Goal: Task Accomplishment & Management: Manage account settings

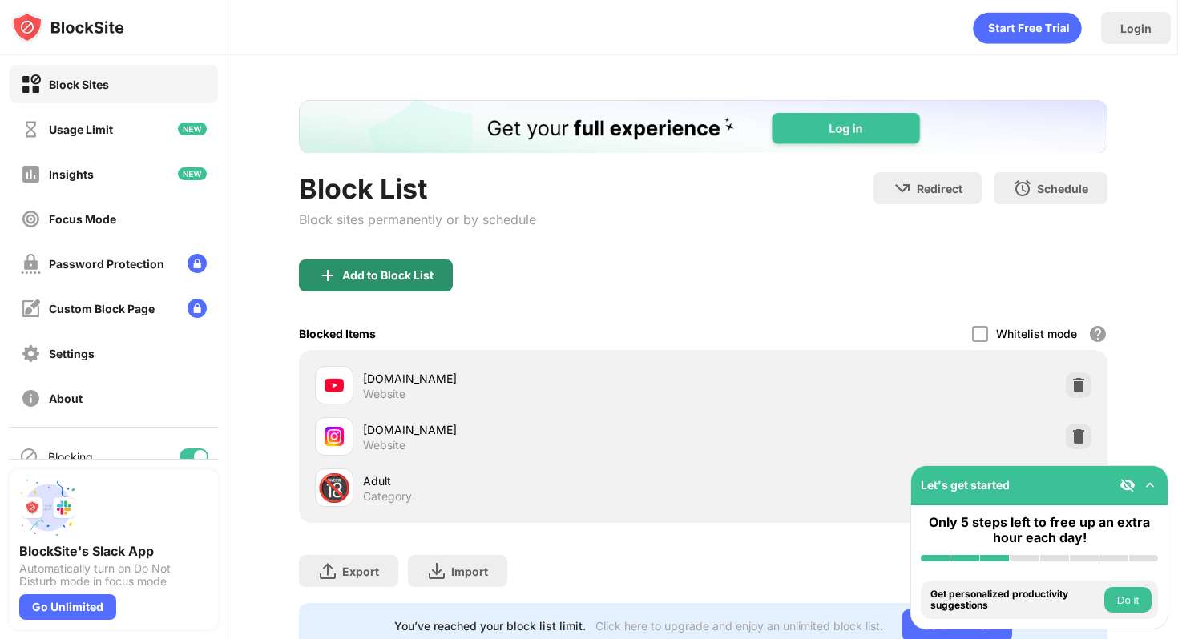
click at [411, 278] on div "Add to Block List" at bounding box center [387, 275] width 91 height 13
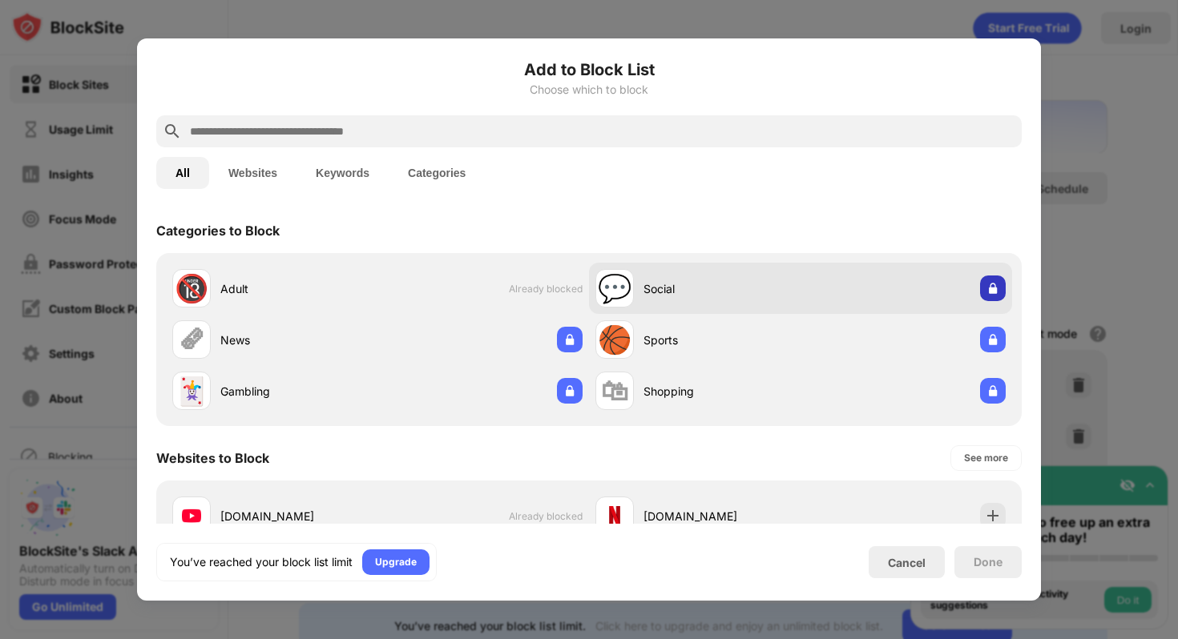
click at [980, 298] on div at bounding box center [993, 289] width 26 height 26
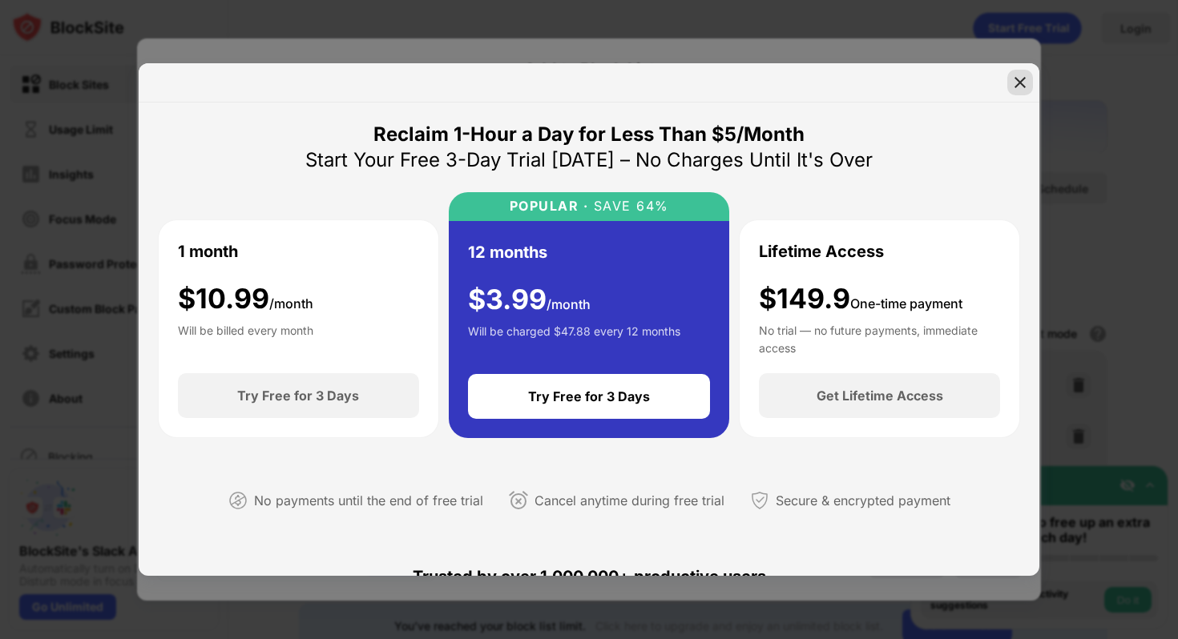
click at [1018, 82] on img at bounding box center [1020, 83] width 16 height 16
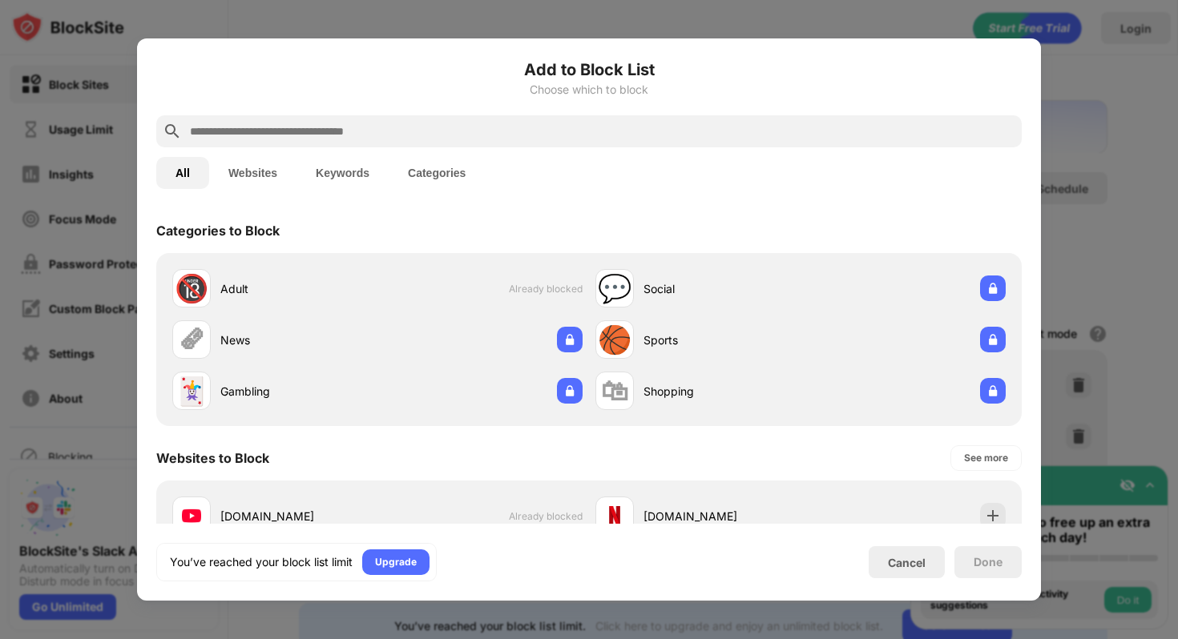
click at [1070, 124] on div at bounding box center [589, 319] width 1178 height 639
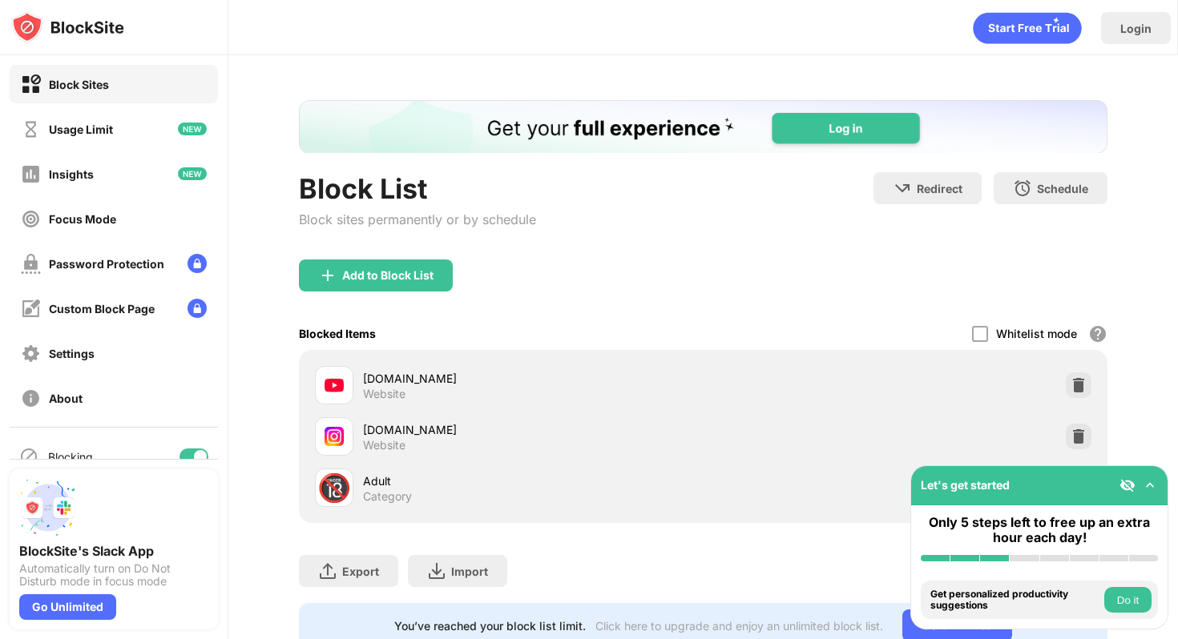
click at [1116, 200] on div "Block List Block sites permanently or by schedule Redirect Choose a site to be …" at bounding box center [702, 374] width 949 height 638
click at [1116, 204] on div "Block List Block sites permanently or by schedule Redirect Choose a site to be …" at bounding box center [702, 374] width 949 height 638
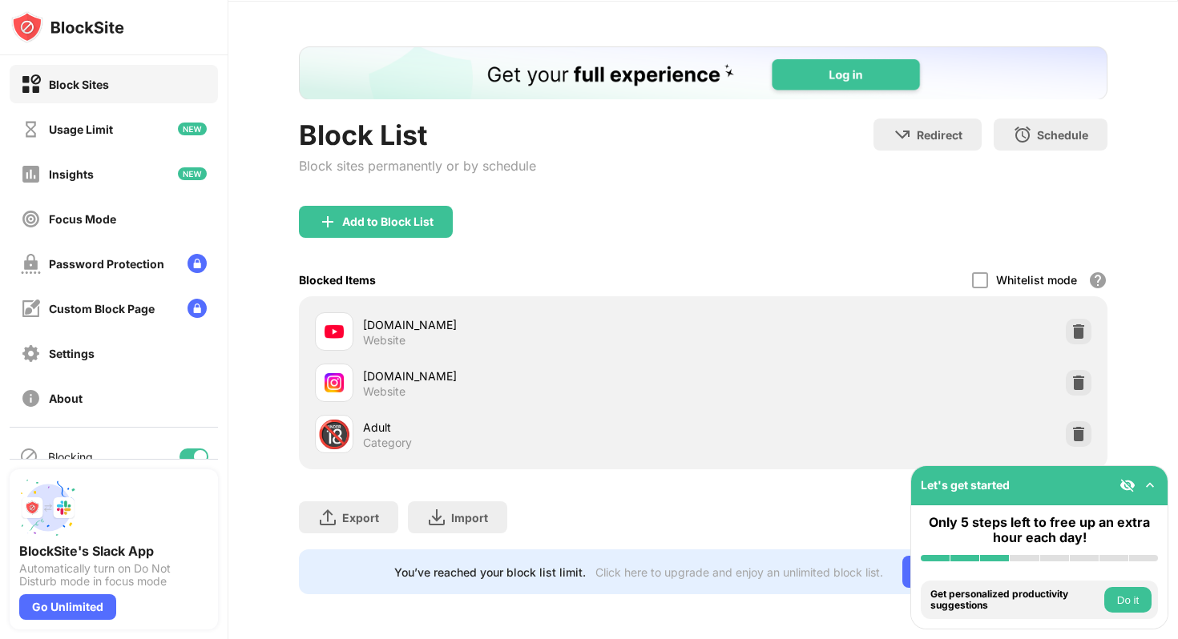
click at [1150, 483] on img at bounding box center [1150, 486] width 16 height 16
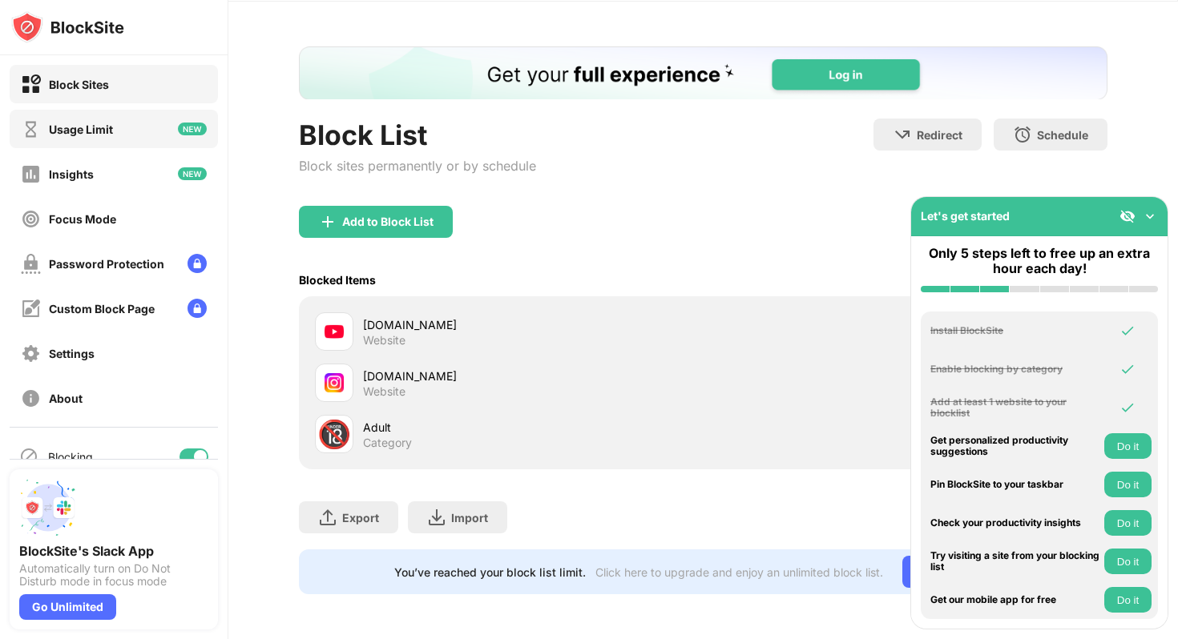
click at [95, 143] on div "Usage Limit" at bounding box center [114, 129] width 208 height 38
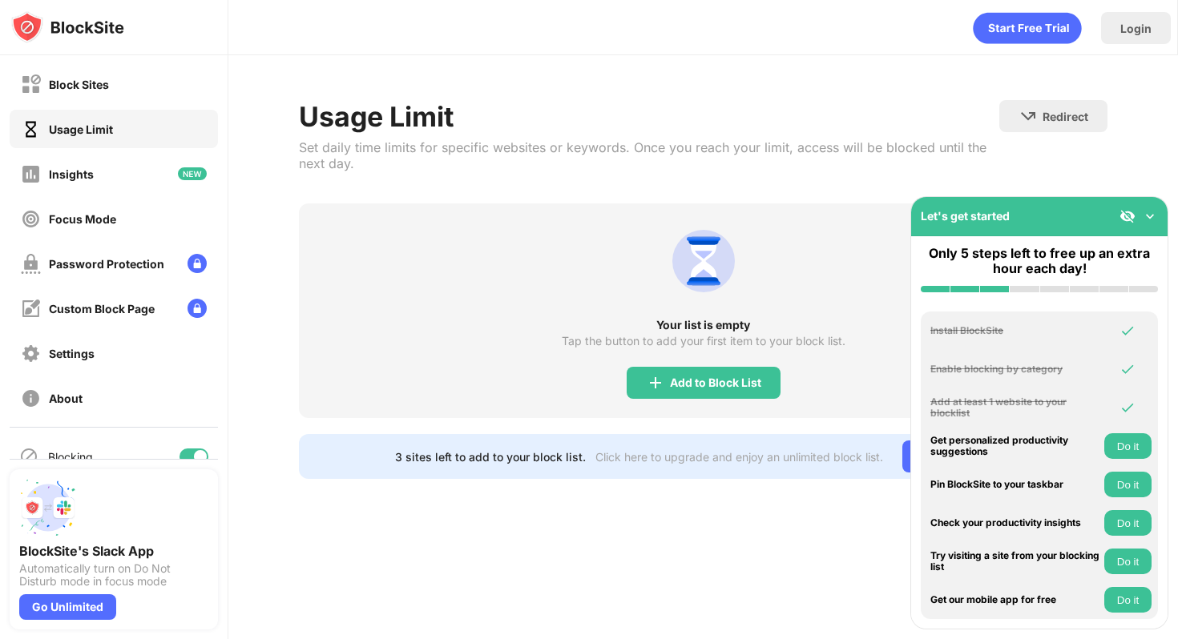
click at [1150, 220] on img at bounding box center [1150, 216] width 16 height 16
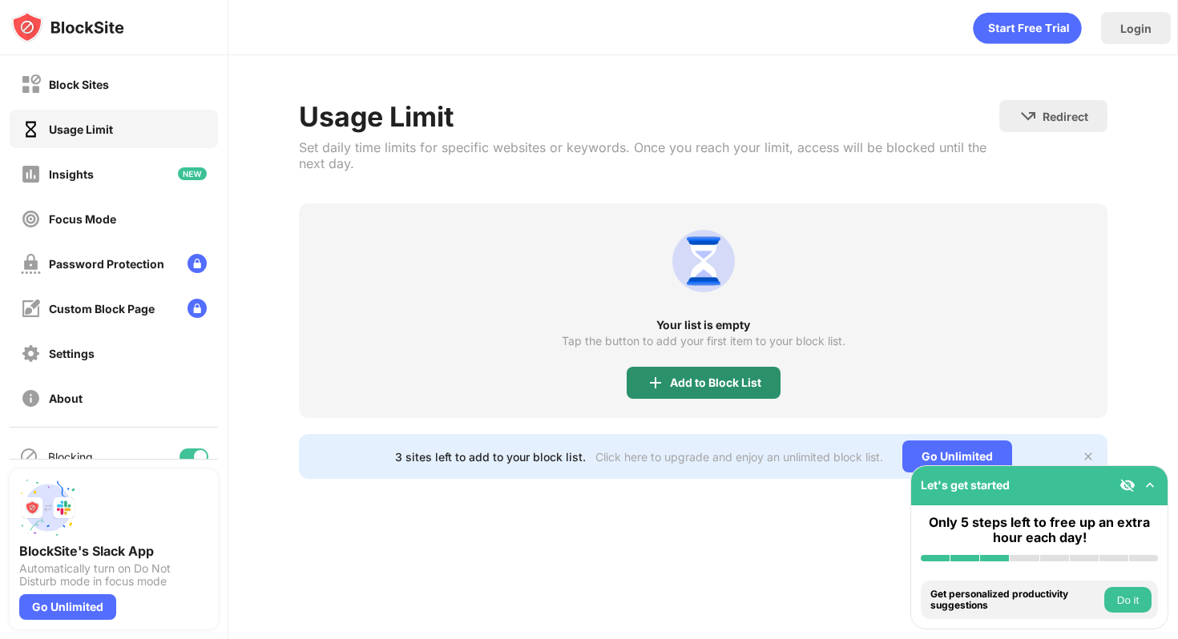
click at [707, 390] on div "Add to Block List" at bounding box center [704, 383] width 154 height 32
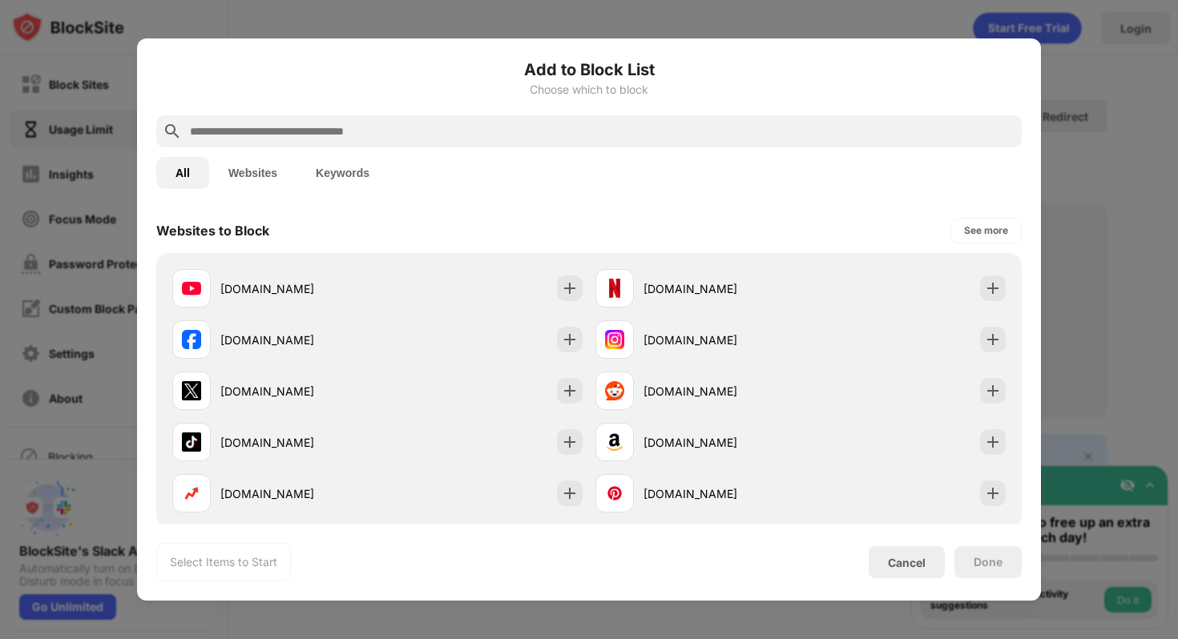
click at [1090, 233] on div at bounding box center [589, 319] width 1178 height 639
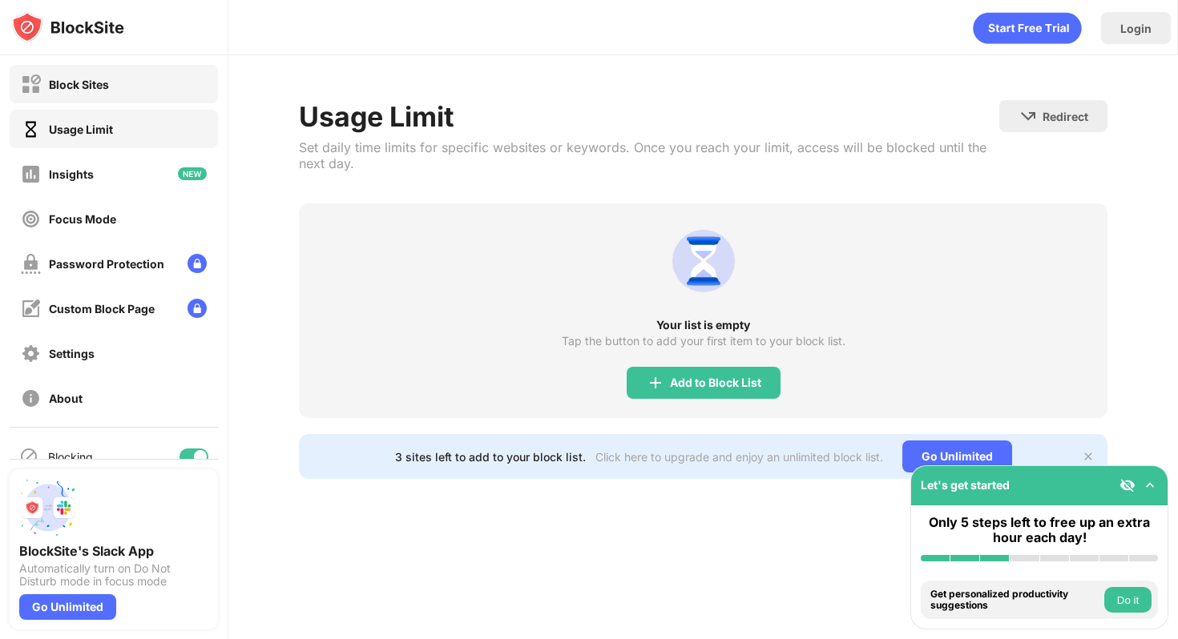
click at [87, 88] on div "Block Sites" at bounding box center [79, 85] width 60 height 14
